Goal: Find specific fact: Find specific fact

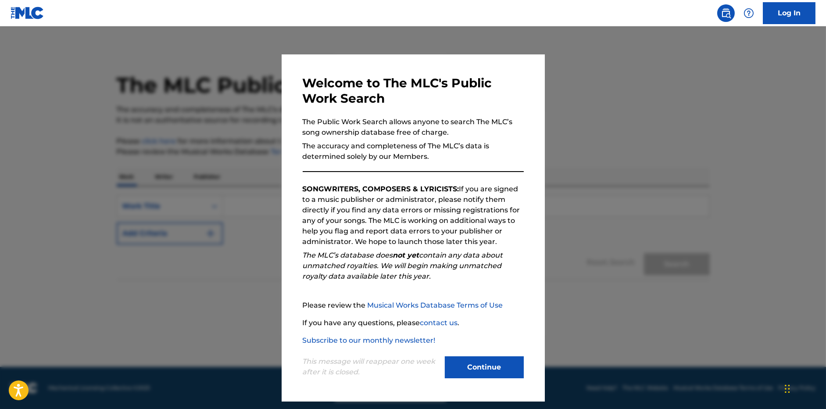
click at [484, 366] on button "Continue" at bounding box center [484, 367] width 79 height 22
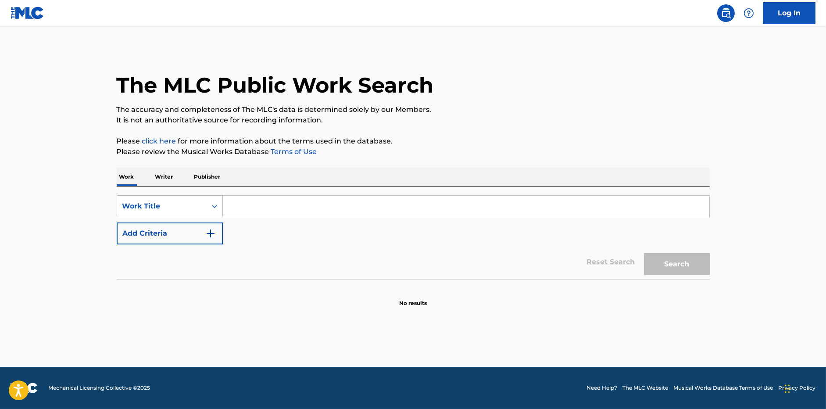
click at [179, 201] on div "Work Title" at bounding box center [161, 206] width 79 height 11
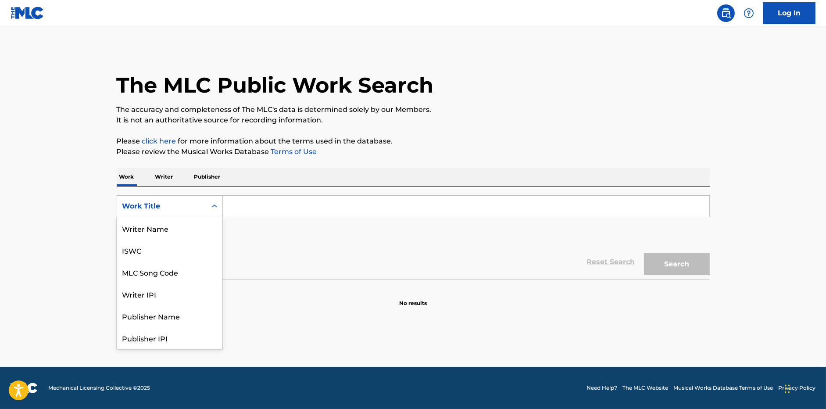
scroll to position [44, 0]
click at [162, 181] on p "Writer" at bounding box center [164, 177] width 23 height 18
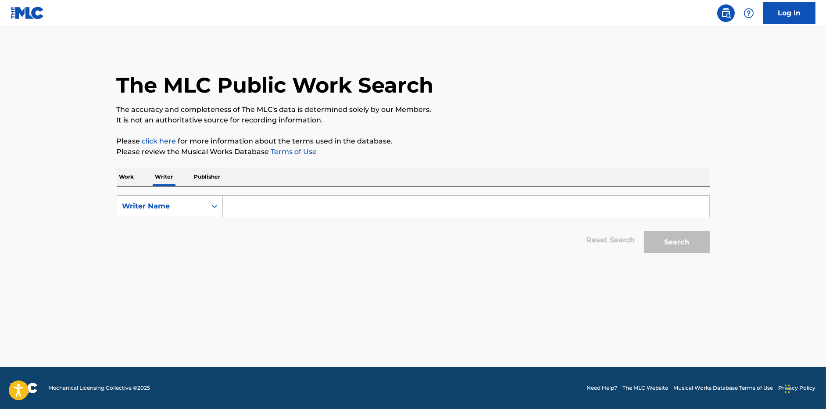
click at [262, 214] on input "Search Form" at bounding box center [466, 206] width 487 height 21
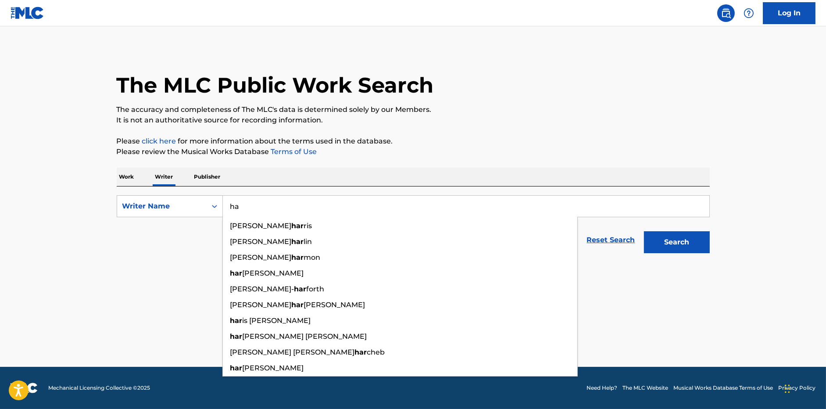
type input "h"
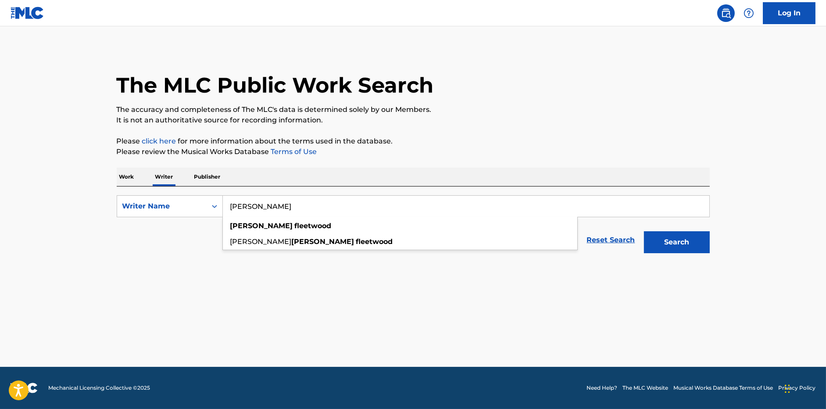
type input "[PERSON_NAME]"
click at [644, 231] on button "Search" at bounding box center [677, 242] width 66 height 22
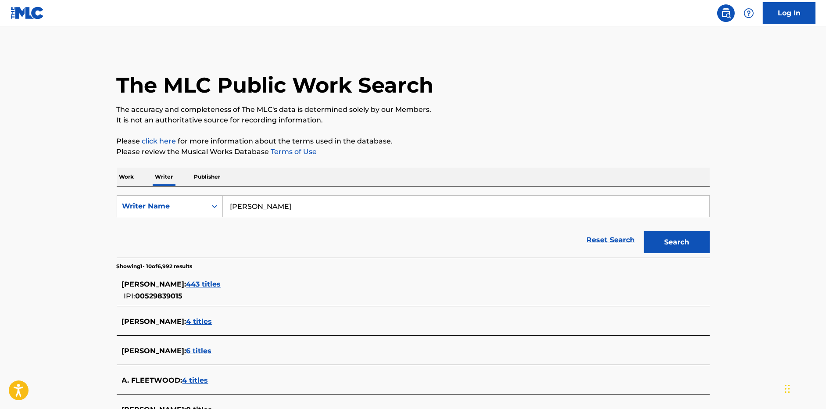
drag, startPoint x: 121, startPoint y: 283, endPoint x: 246, endPoint y: 286, distance: 124.7
click at [246, 286] on div "[PERSON_NAME] : 443 titles IPI: 00529839015" at bounding box center [413, 290] width 593 height 31
copy span "[PERSON_NAME]"
click at [221, 282] on span "443 titles" at bounding box center [203, 284] width 35 height 8
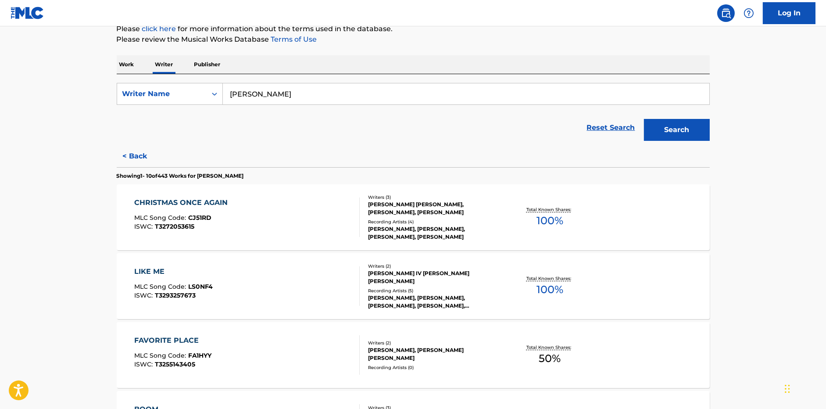
scroll to position [117, 0]
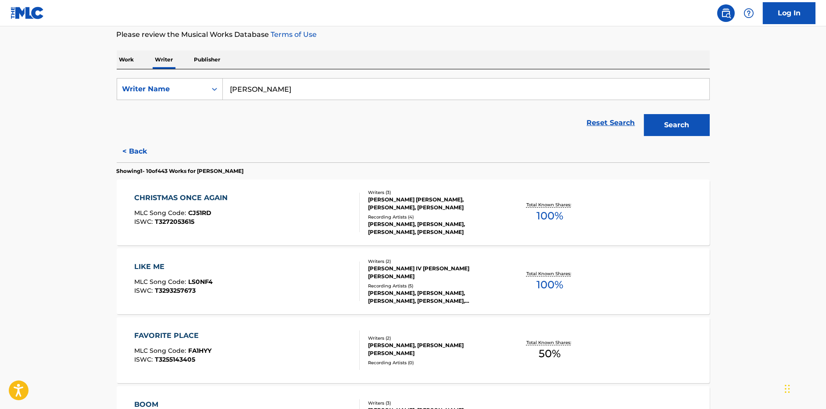
click at [137, 145] on button "< Back" at bounding box center [143, 151] width 53 height 22
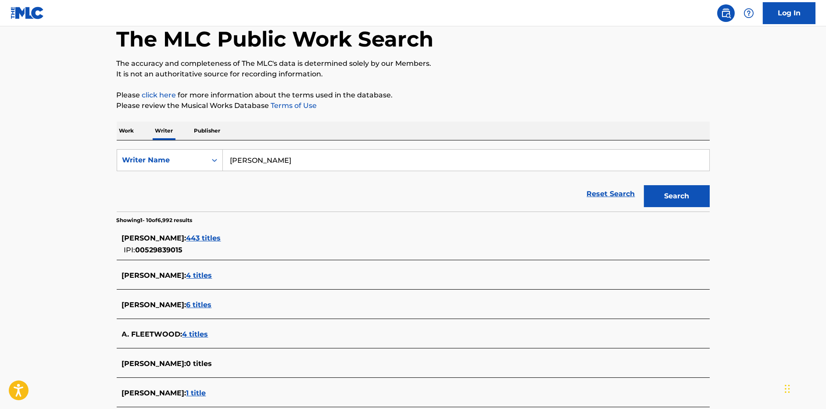
scroll to position [0, 0]
